Goal: Go to known website: Access a specific website the user already knows

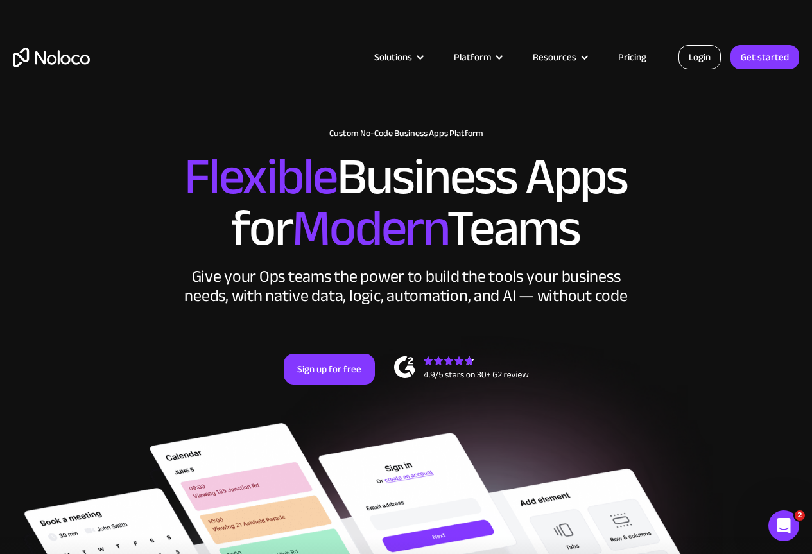
click at [704, 64] on link "Login" at bounding box center [700, 57] width 42 height 24
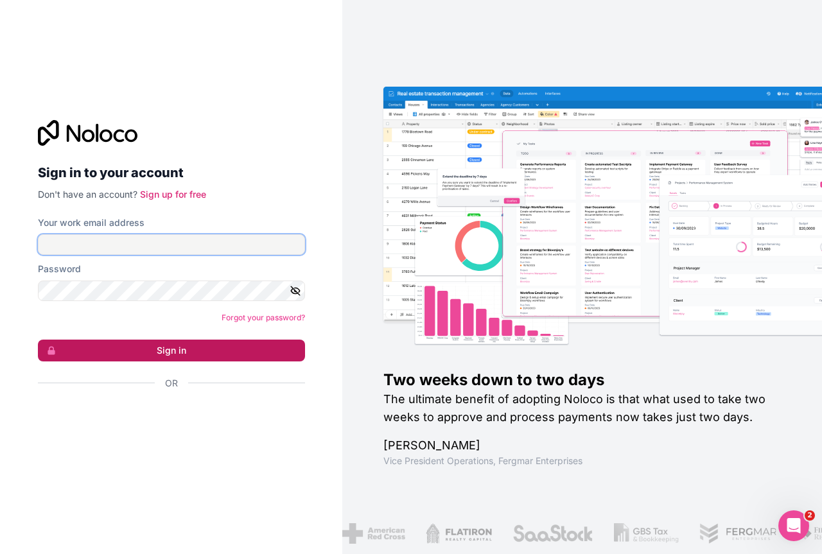
type input "[EMAIL_ADDRESS][DOMAIN_NAME]"
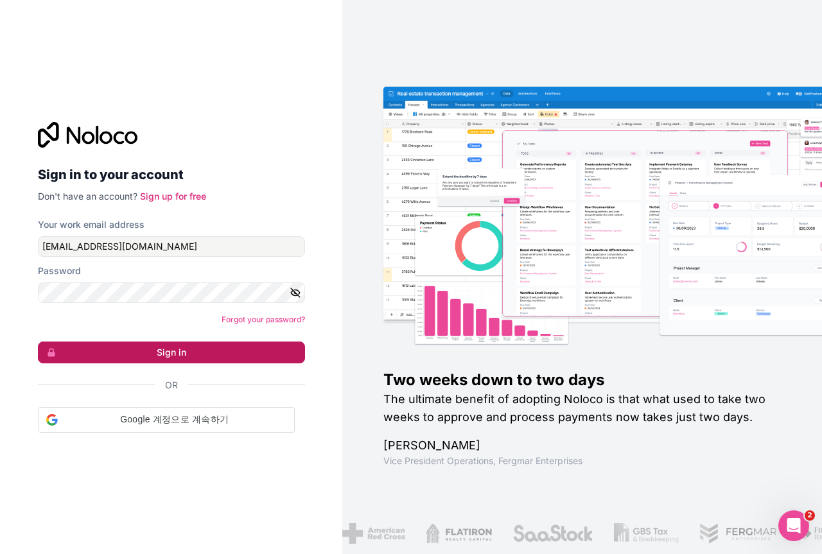
click at [149, 352] on button "Sign in" at bounding box center [171, 353] width 267 height 22
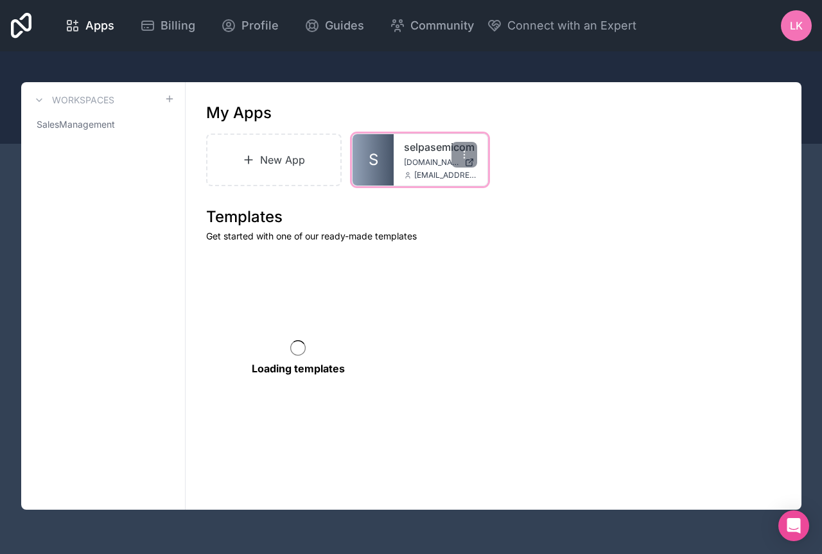
click at [410, 166] on span "[DOMAIN_NAME]" at bounding box center [431, 162] width 55 height 10
